Goal: Task Accomplishment & Management: Use online tool/utility

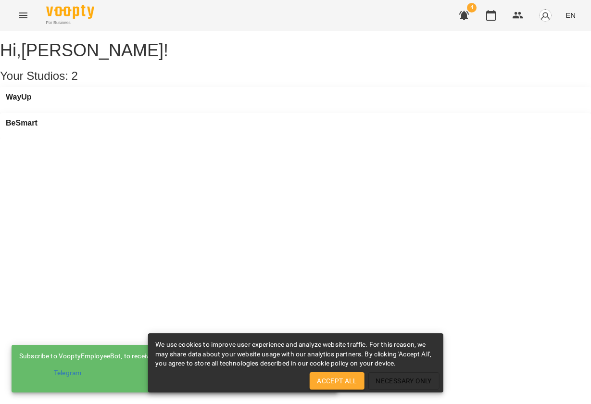
click at [82, 108] on div "WayUp" at bounding box center [295, 100] width 591 height 26
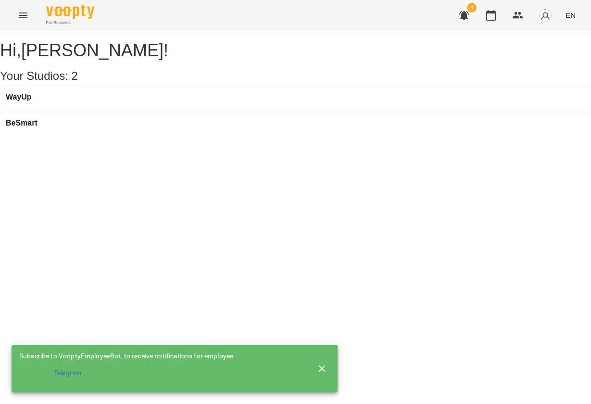
click at [44, 105] on div "WayUp" at bounding box center [295, 100] width 591 height 26
click at [32, 101] on h3 "WayUp" at bounding box center [19, 97] width 26 height 9
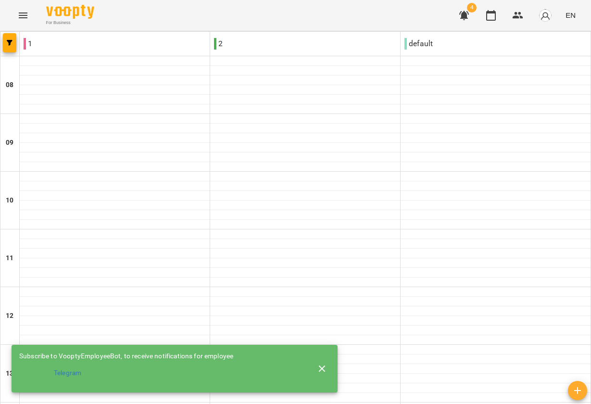
click at [325, 365] on icon "button" at bounding box center [322, 368] width 7 height 7
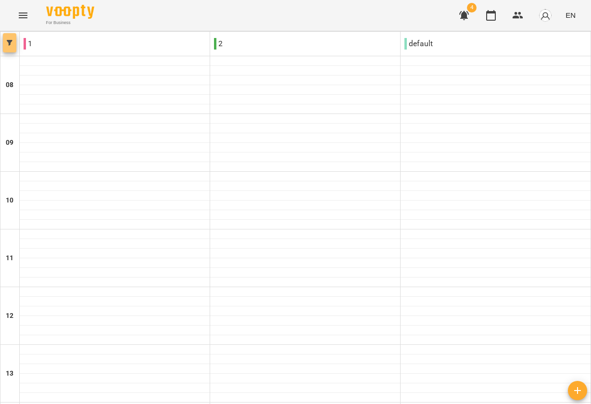
click at [9, 39] on button "button" at bounding box center [9, 42] width 13 height 19
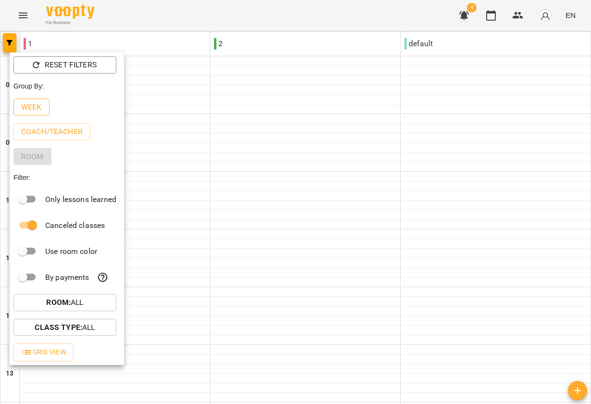
click at [29, 111] on p "Week" at bounding box center [31, 107] width 21 height 12
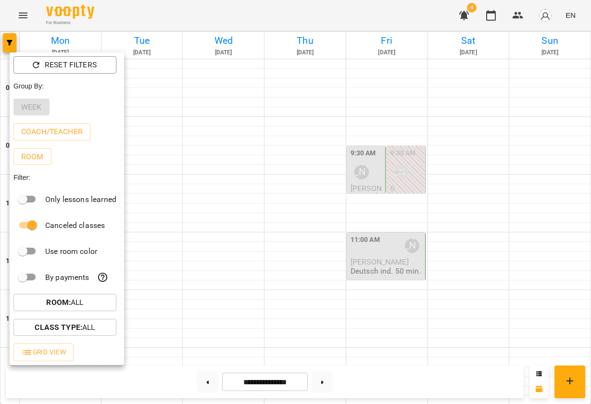
click at [269, 164] on div at bounding box center [295, 202] width 591 height 404
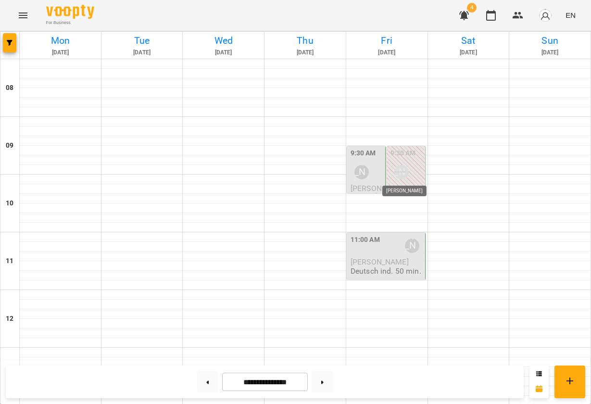
click at [404, 169] on div "[PERSON_NAME]" at bounding box center [401, 172] width 14 height 14
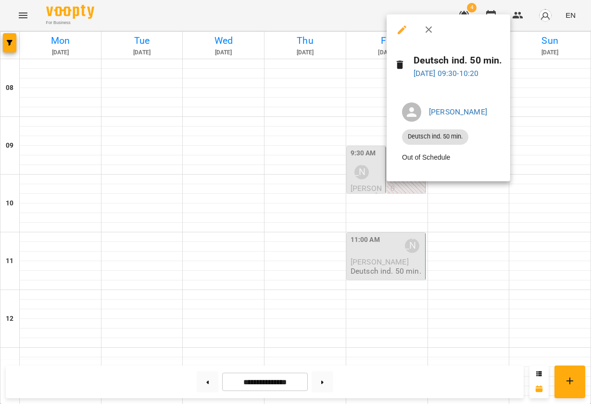
click at [277, 165] on div at bounding box center [295, 202] width 591 height 404
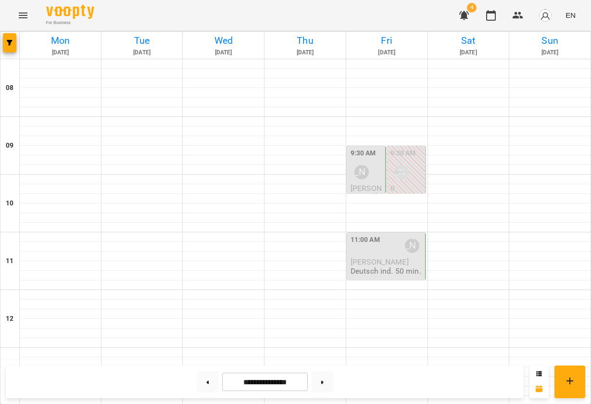
click at [369, 166] on div "[PERSON_NAME]" at bounding box center [361, 172] width 22 height 22
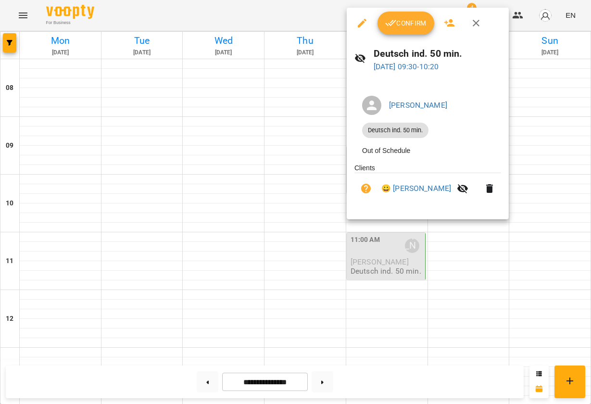
click at [308, 164] on div at bounding box center [295, 202] width 591 height 404
